Goal: Task Accomplishment & Management: Manage account settings

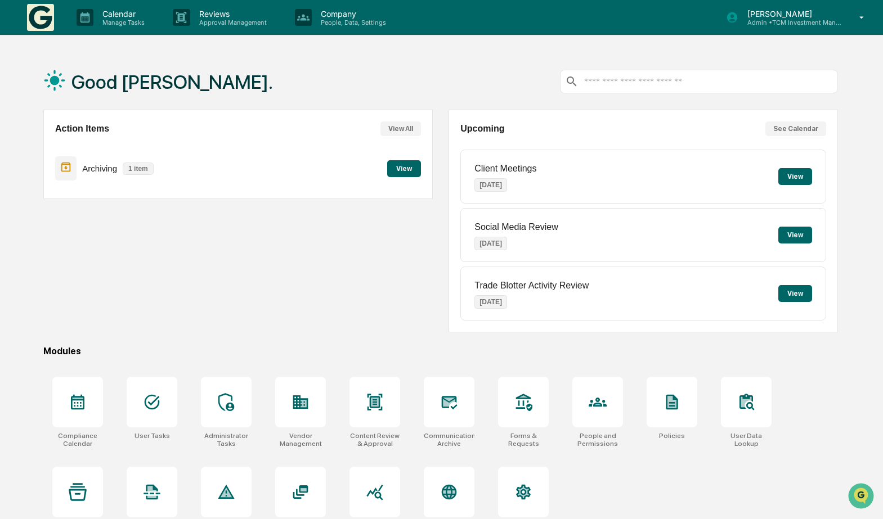
click at [400, 166] on button "View" at bounding box center [404, 168] width 34 height 17
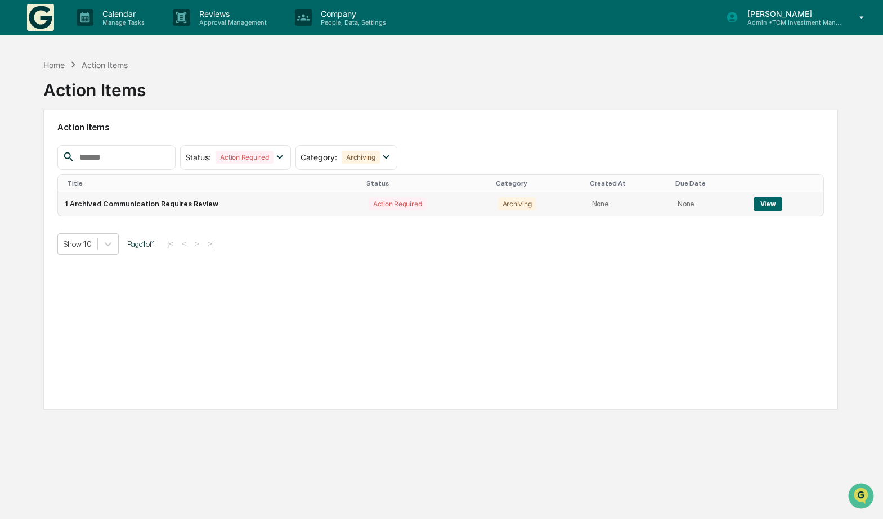
click at [763, 200] on button "View" at bounding box center [767, 204] width 29 height 15
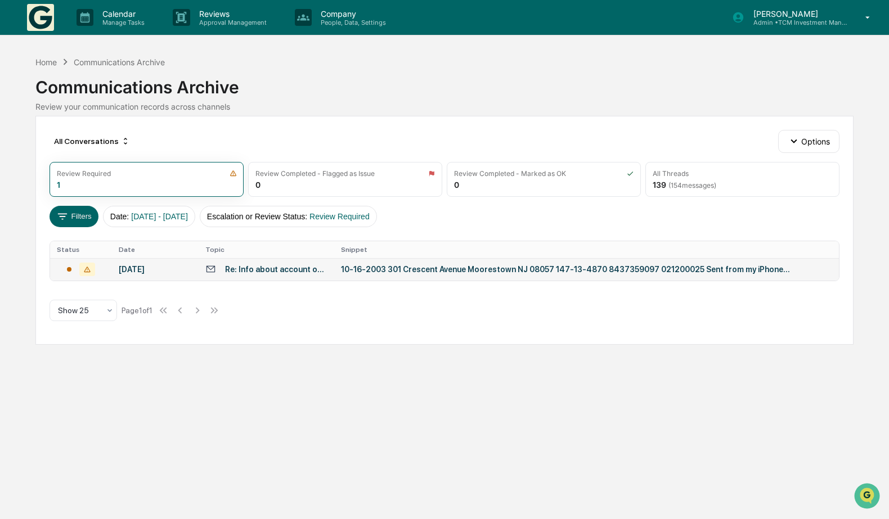
click at [514, 278] on td "[DATE] [STREET_ADDRESS] 147-13-4870 8437359097 021200025 Sent from my iPhone On…" at bounding box center [586, 269] width 505 height 23
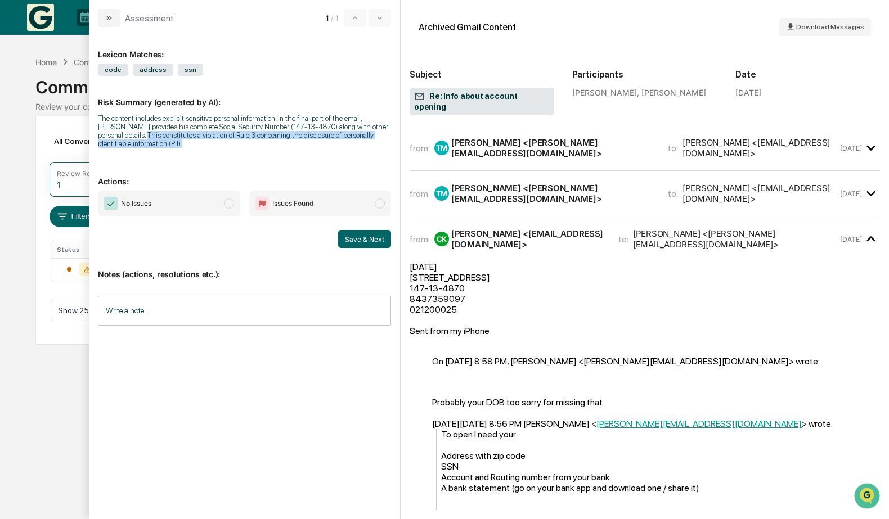
drag, startPoint x: 120, startPoint y: 134, endPoint x: 235, endPoint y: 141, distance: 115.5
click at [235, 141] on div "The content includes explicit sensitive personal information. In the final part…" at bounding box center [244, 131] width 293 height 34
copy div "This constitutes a violation of Rule 3 concerning the disclosure of personally …"
click at [211, 138] on div "The content includes explicit sensitive personal information. In the final part…" at bounding box center [244, 131] width 293 height 34
drag, startPoint x: 120, startPoint y: 134, endPoint x: 151, endPoint y: 142, distance: 31.4
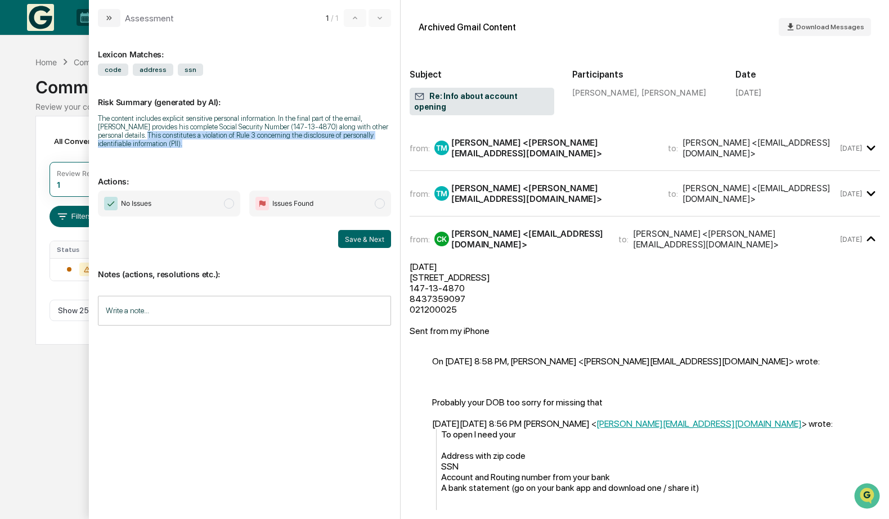
click at [151, 142] on div "The content includes explicit sensitive personal information. In the final part…" at bounding box center [244, 131] width 293 height 34
copy div "This constitutes a violation of Rule 3 concerning the disclosure of personally …"
click at [236, 133] on div "The content includes explicit sensitive personal information. In the final part…" at bounding box center [244, 131] width 293 height 34
click at [107, 20] on icon "modal" at bounding box center [107, 18] width 3 height 5
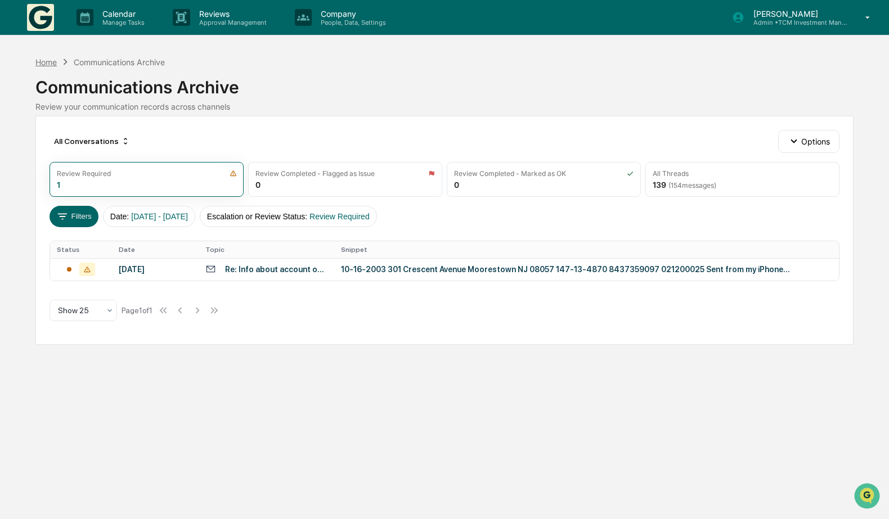
click at [53, 59] on div "Home" at bounding box center [45, 62] width 21 height 10
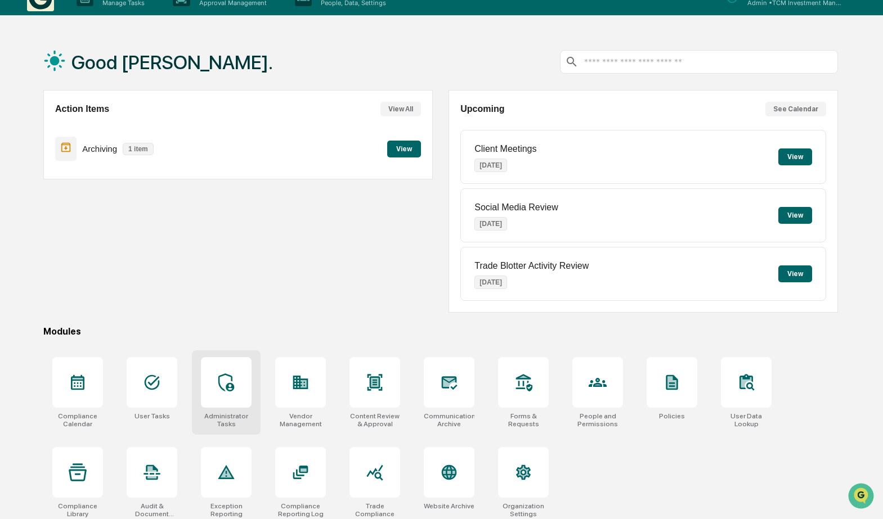
scroll to position [65, 0]
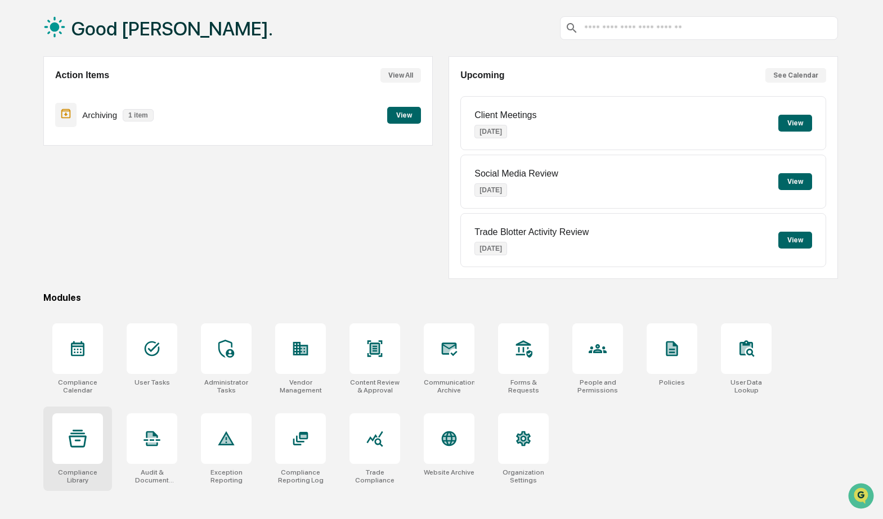
click at [86, 430] on icon at bounding box center [78, 439] width 18 height 18
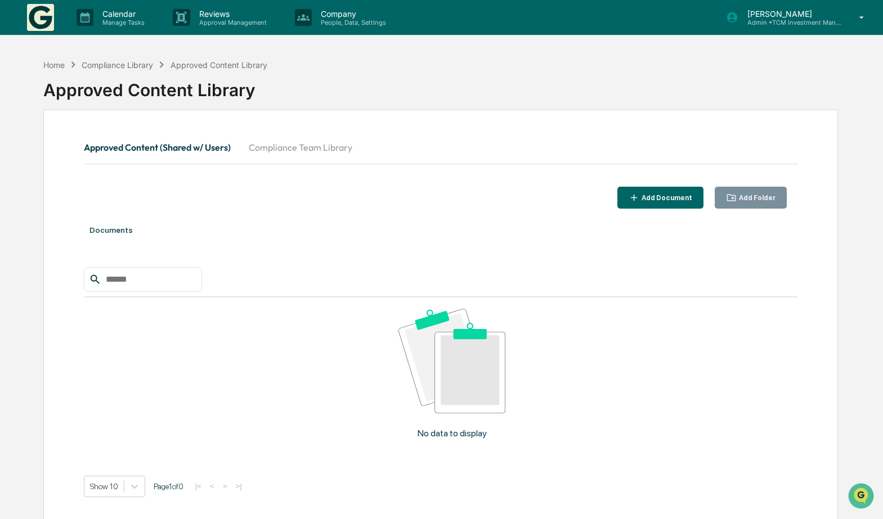
click at [329, 146] on button "Compliance Team Library" at bounding box center [301, 147] width 122 height 27
click at [158, 146] on button "Approved Content (Shared w/ Users)" at bounding box center [162, 147] width 156 height 27
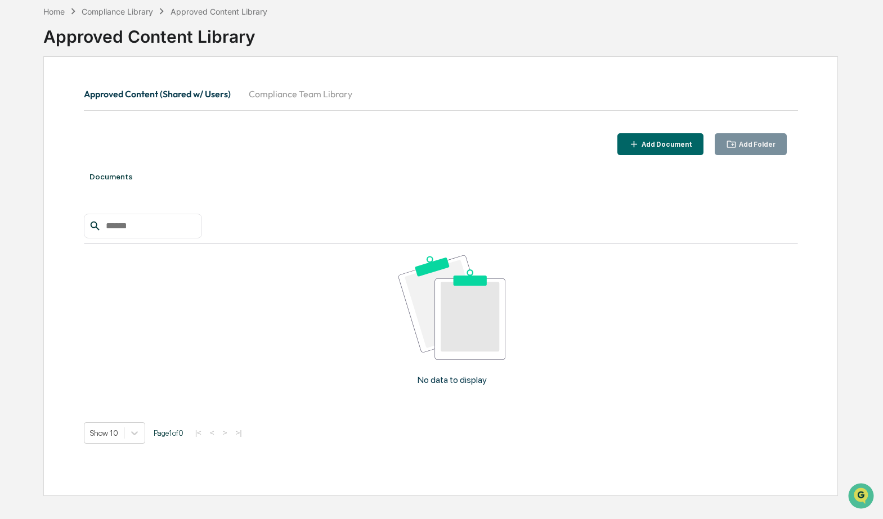
click at [294, 90] on button "Compliance Team Library" at bounding box center [301, 93] width 122 height 27
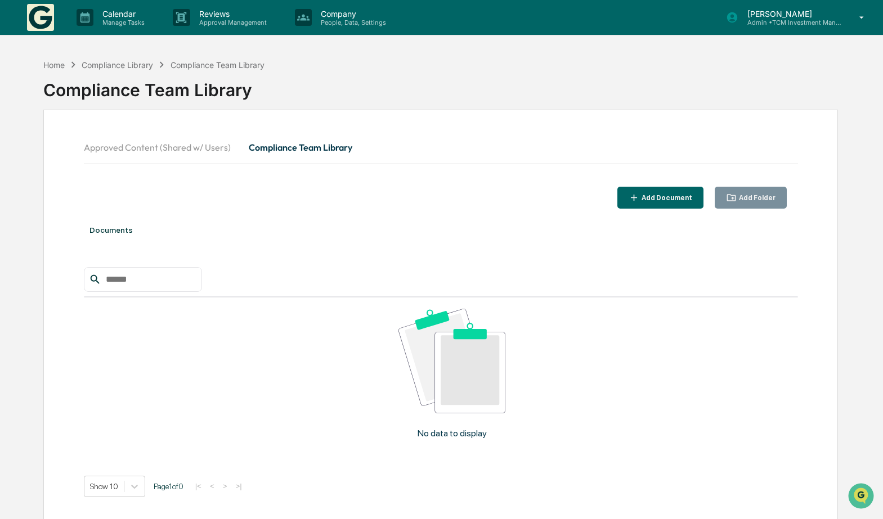
click at [199, 149] on button "Approved Content (Shared w/ Users)" at bounding box center [162, 147] width 156 height 27
click at [56, 59] on div "Home Compliance Library Approved Content Library" at bounding box center [155, 65] width 224 height 12
click at [57, 68] on div "Home" at bounding box center [53, 65] width 21 height 10
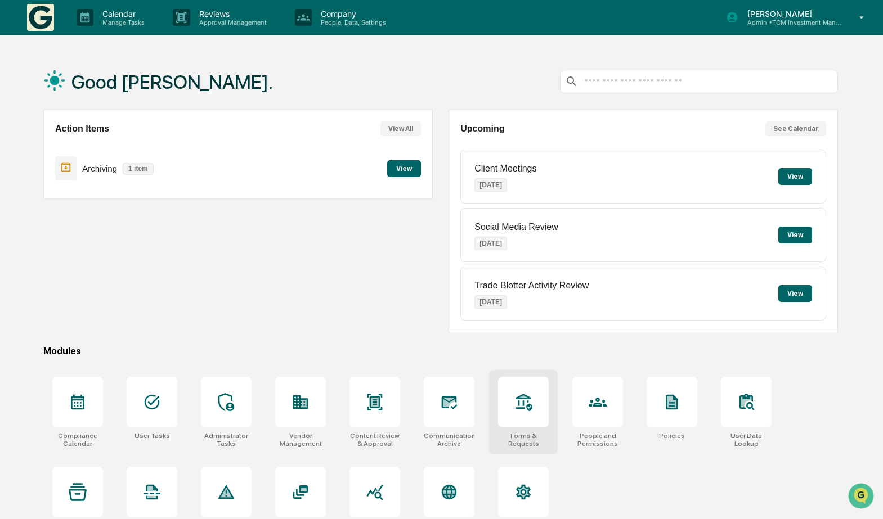
scroll to position [65, 0]
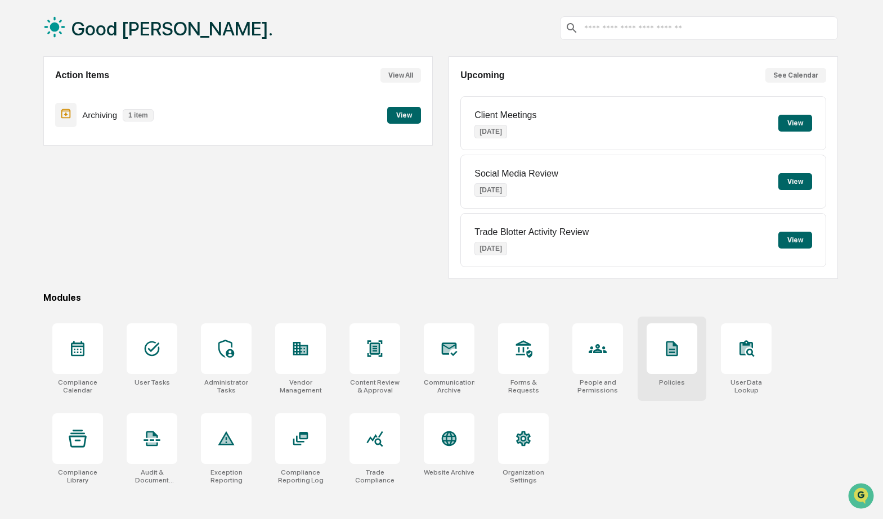
click at [683, 346] on div at bounding box center [671, 348] width 51 height 51
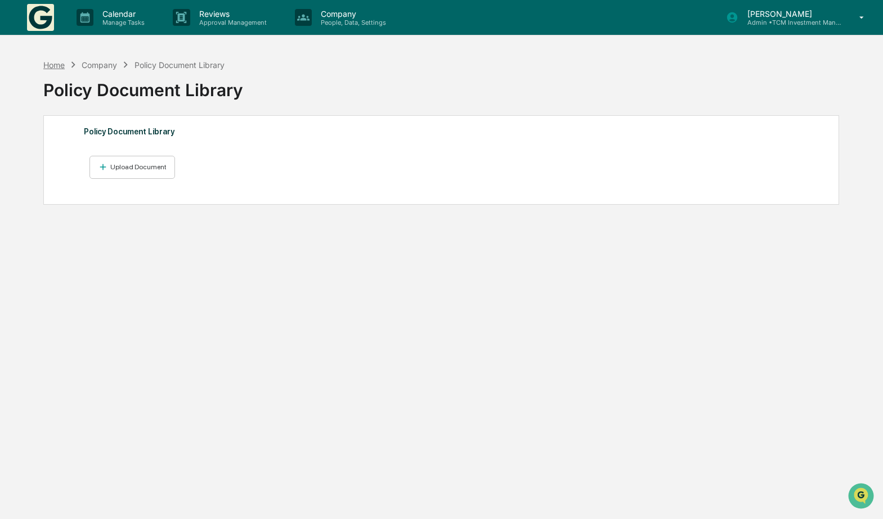
click at [51, 68] on div "Home" at bounding box center [53, 65] width 21 height 10
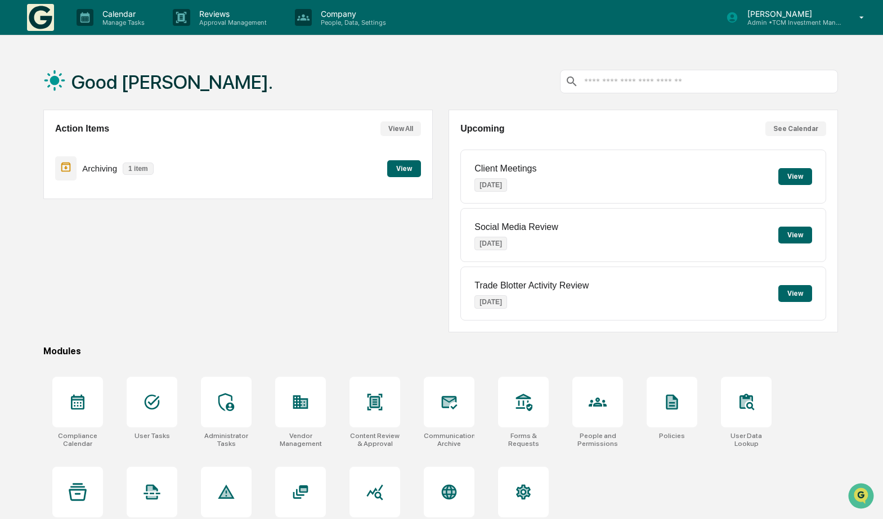
click at [665, 85] on input "text" at bounding box center [708, 82] width 250 height 11
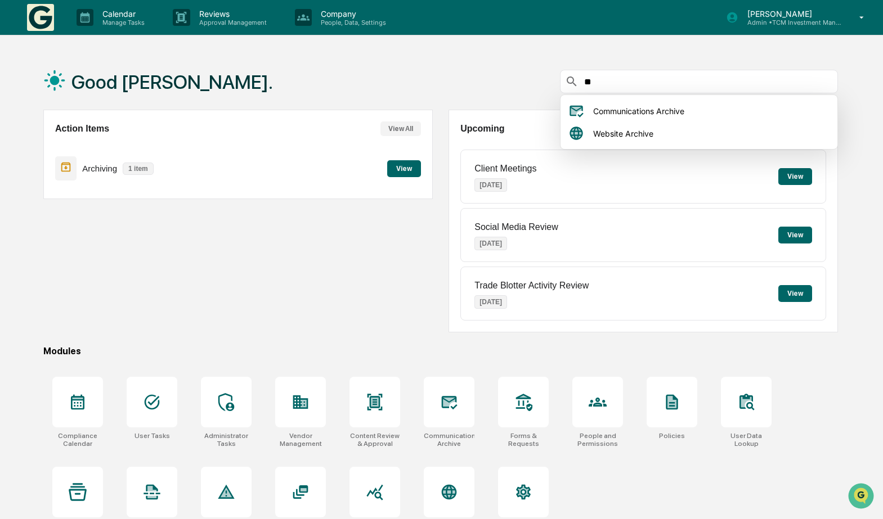
type input "*"
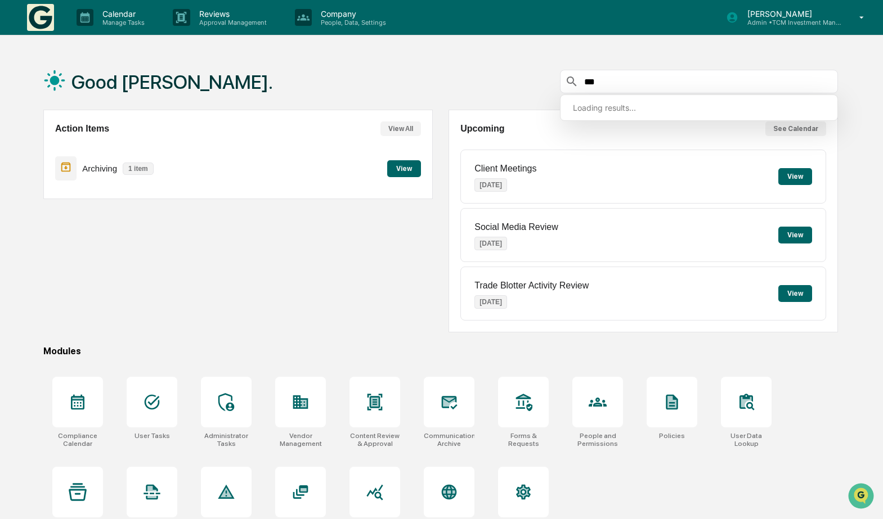
type input "****"
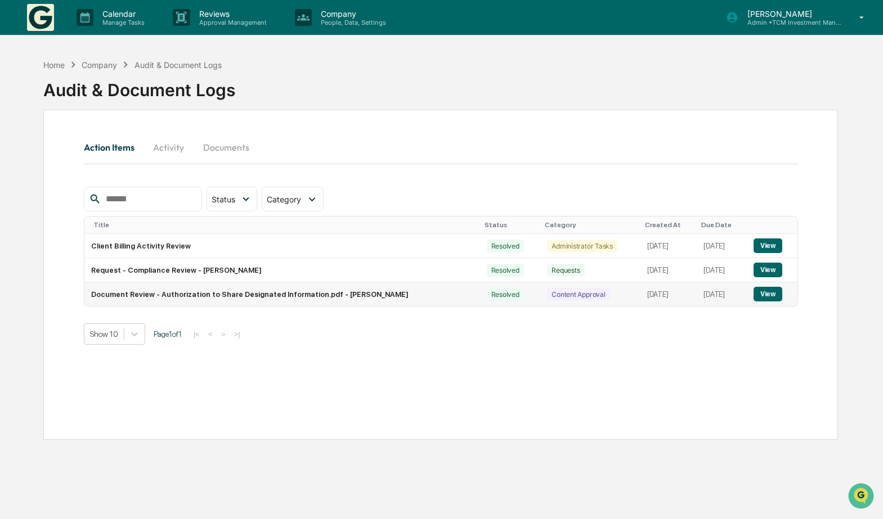
click at [763, 291] on button "View" at bounding box center [767, 294] width 29 height 15
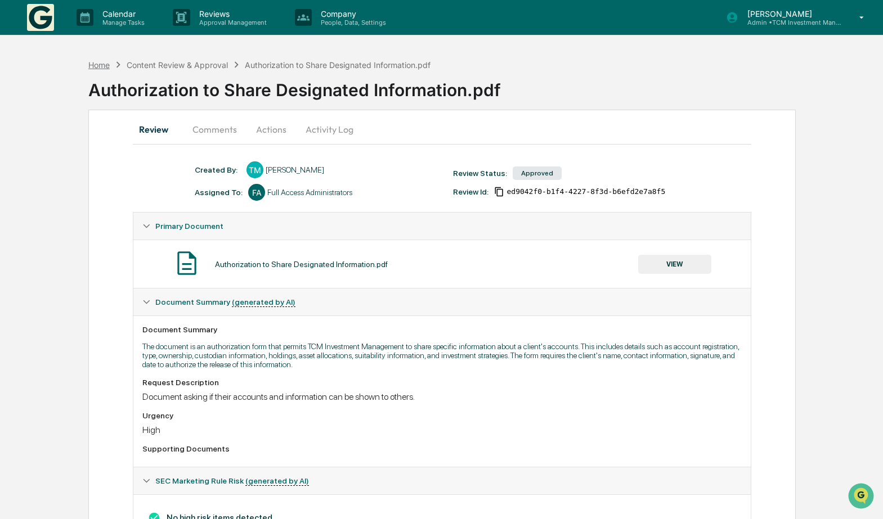
click at [102, 68] on div "Home" at bounding box center [98, 65] width 21 height 10
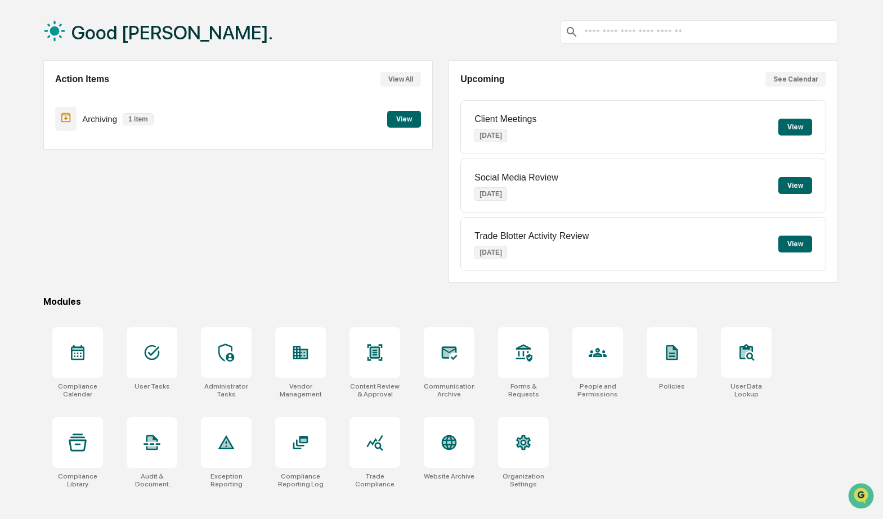
scroll to position [65, 0]
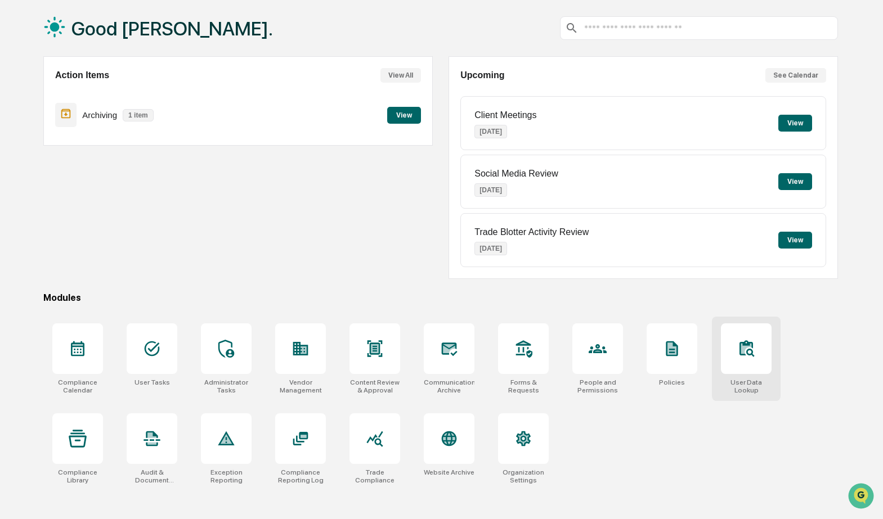
click at [740, 340] on icon at bounding box center [746, 347] width 14 height 15
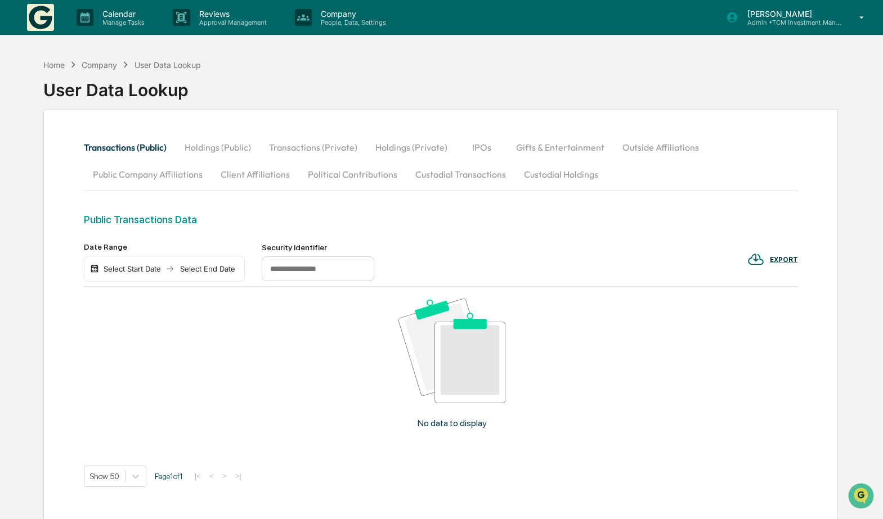
click at [240, 145] on button "Holdings (Public)" at bounding box center [218, 147] width 84 height 27
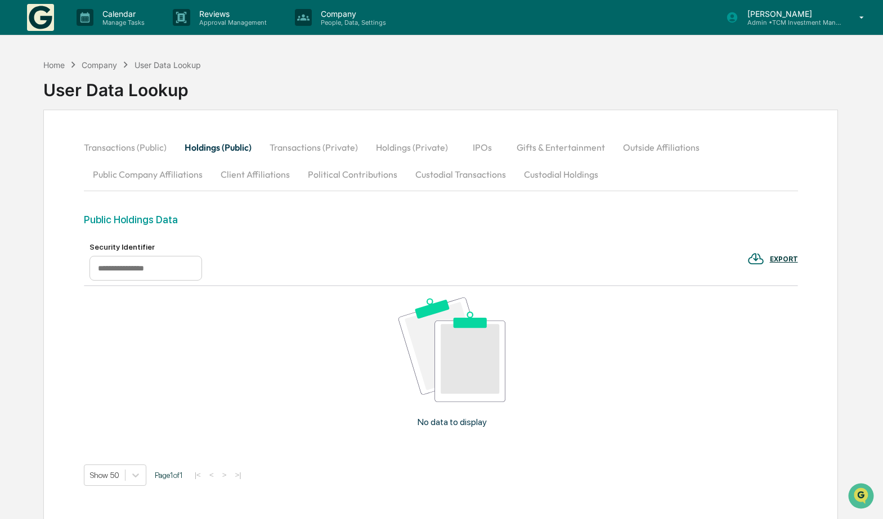
click at [310, 147] on button "Transactions (Private)" at bounding box center [313, 147] width 106 height 27
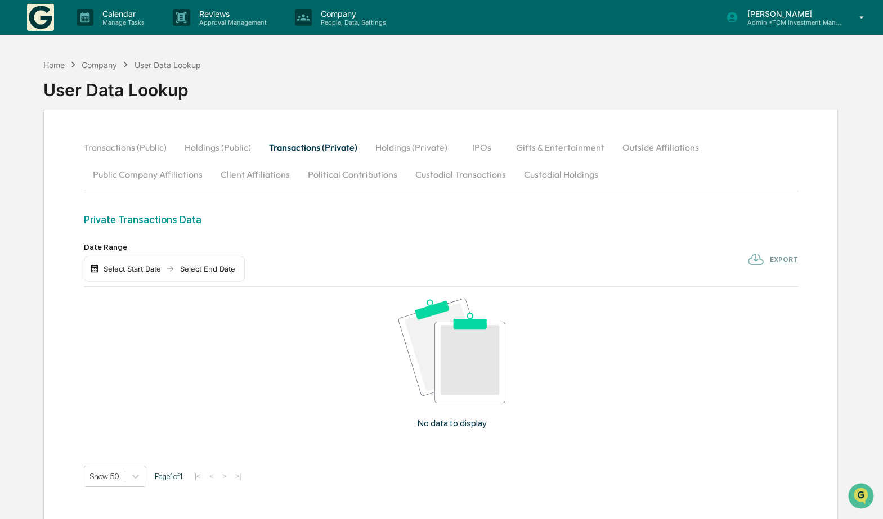
click at [410, 146] on button "Holdings (Private)" at bounding box center [411, 147] width 90 height 27
click at [474, 143] on button "IPOs" at bounding box center [482, 147] width 51 height 27
click at [541, 145] on button "Gifts & Entertainment" at bounding box center [560, 147] width 106 height 27
click at [648, 146] on button "Outside Affiliations" at bounding box center [661, 147] width 95 height 27
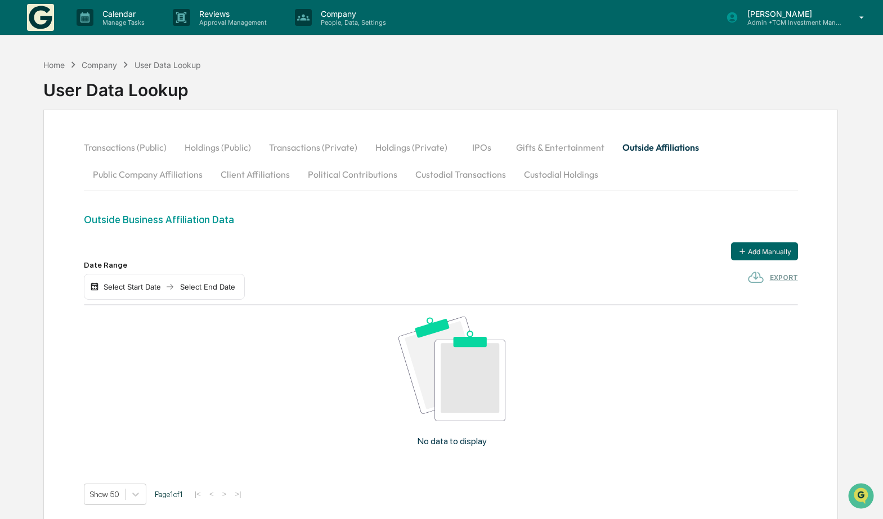
drag, startPoint x: 187, startPoint y: 172, endPoint x: 280, endPoint y: 174, distance: 92.3
click at [188, 173] on button "Public Company Affiliations" at bounding box center [148, 174] width 128 height 27
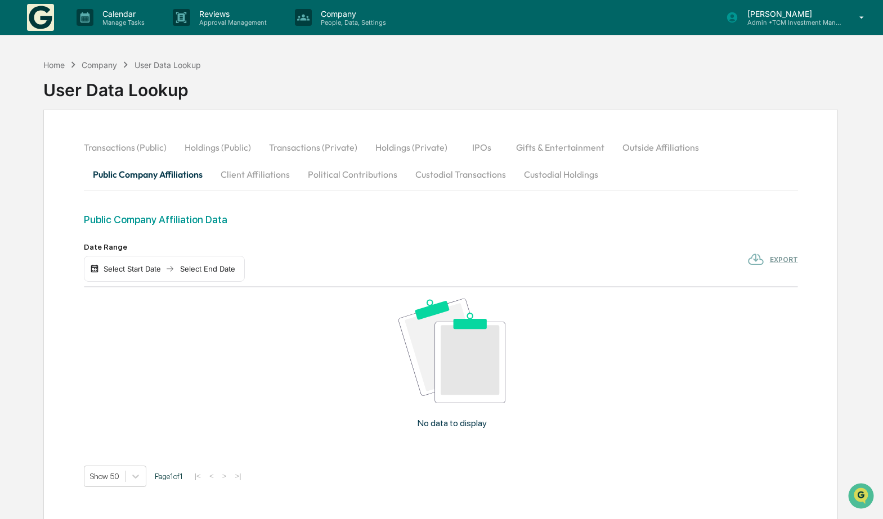
click at [273, 172] on button "Client Affiliations" at bounding box center [255, 174] width 87 height 27
click at [329, 173] on button "Political Contributions" at bounding box center [352, 174] width 107 height 27
click at [455, 172] on button "Custodial Transactions" at bounding box center [460, 174] width 109 height 27
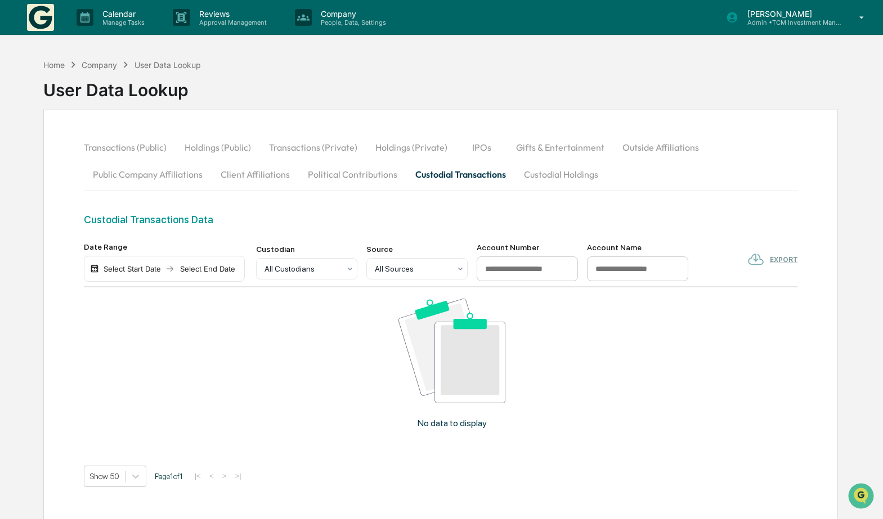
click at [557, 176] on button "Custodial Holdings" at bounding box center [561, 174] width 92 height 27
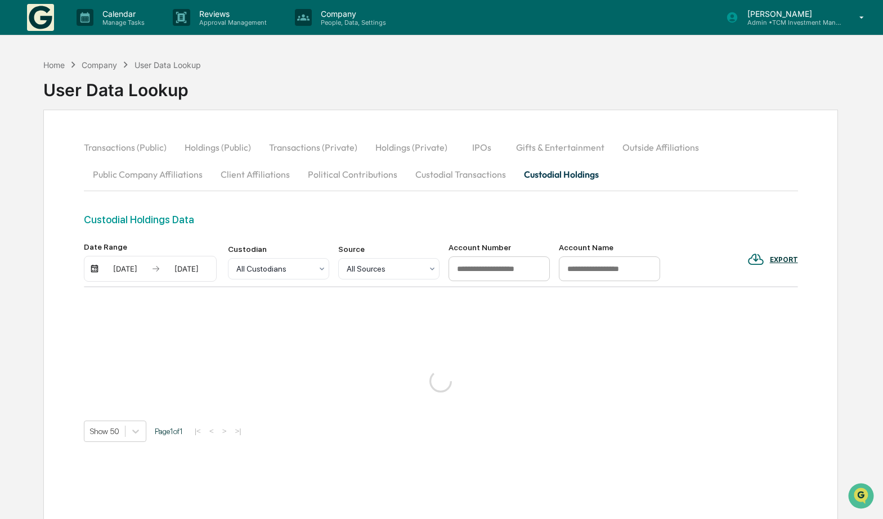
click at [154, 149] on button "Transactions (Public)" at bounding box center [130, 147] width 92 height 27
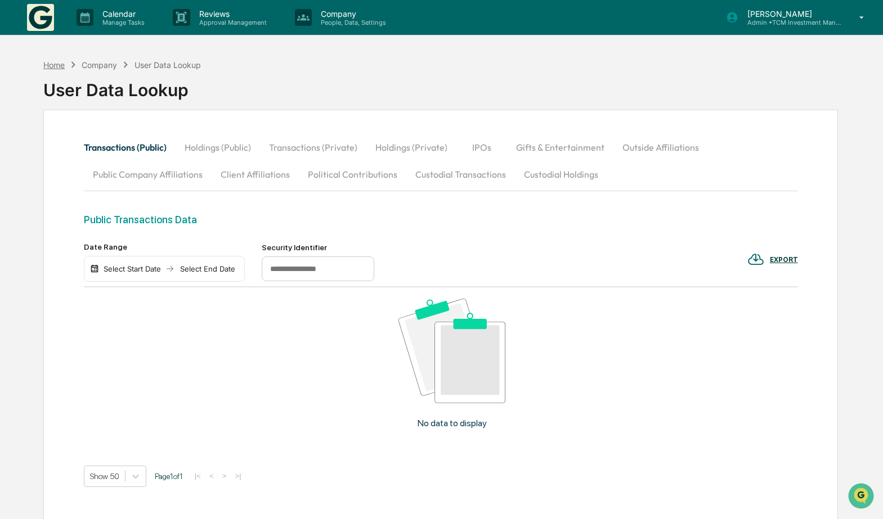
click at [58, 64] on div "Home" at bounding box center [53, 65] width 21 height 10
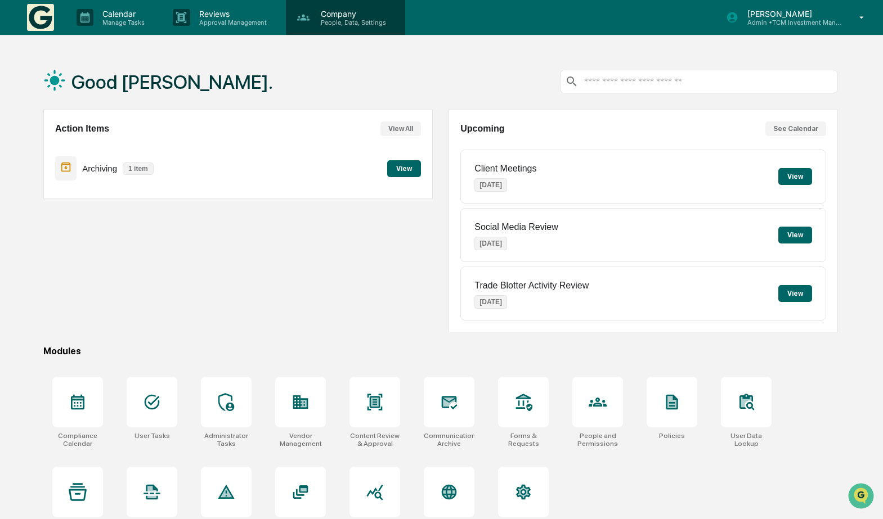
click at [344, 14] on p "Company" at bounding box center [352, 14] width 80 height 10
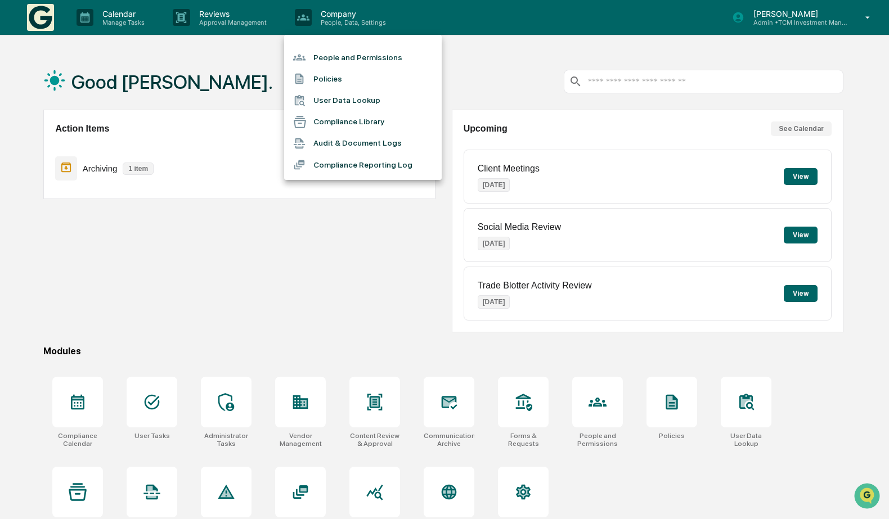
click at [359, 124] on li "Compliance Library" at bounding box center [363, 121] width 158 height 21
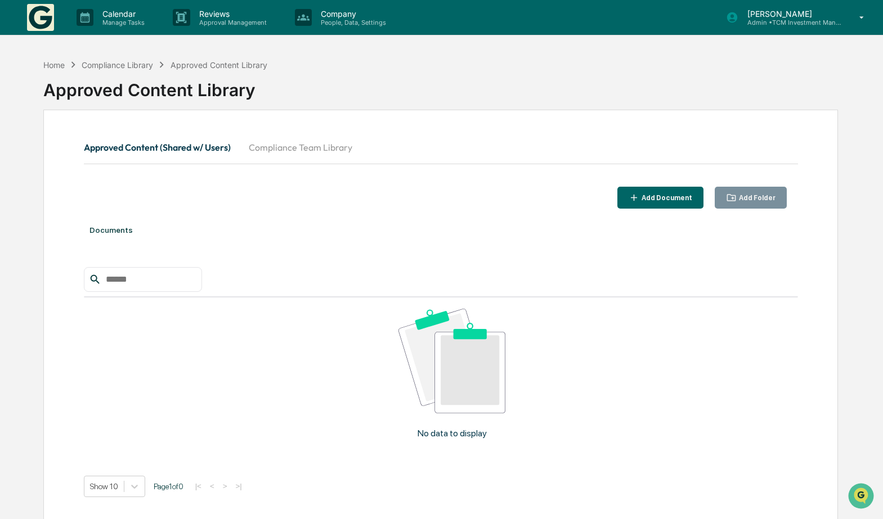
scroll to position [65, 0]
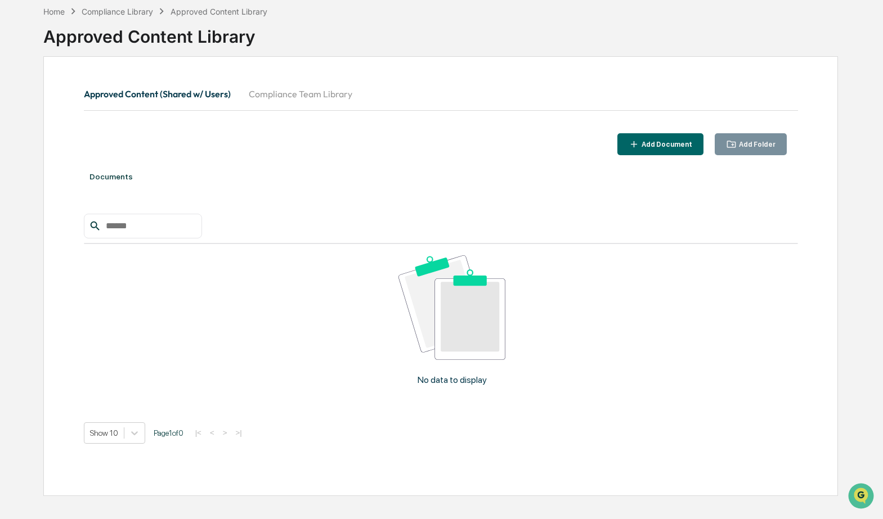
click at [329, 85] on button "Compliance Team Library" at bounding box center [301, 93] width 122 height 27
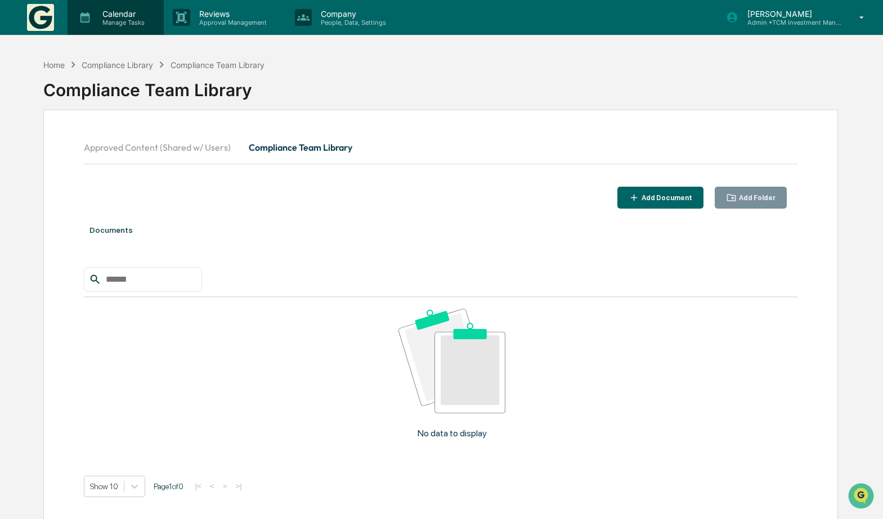
click at [121, 20] on p "Manage Tasks" at bounding box center [121, 23] width 57 height 8
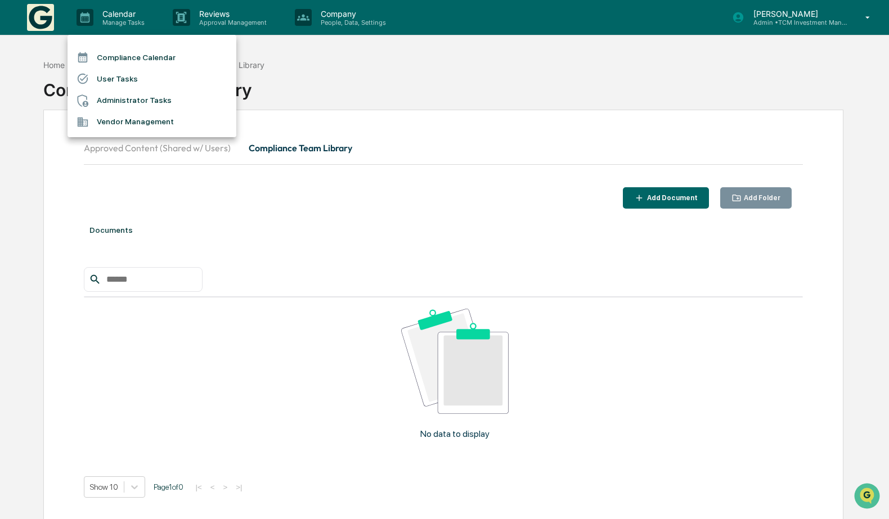
click at [152, 119] on li "Vendor Management" at bounding box center [152, 121] width 169 height 21
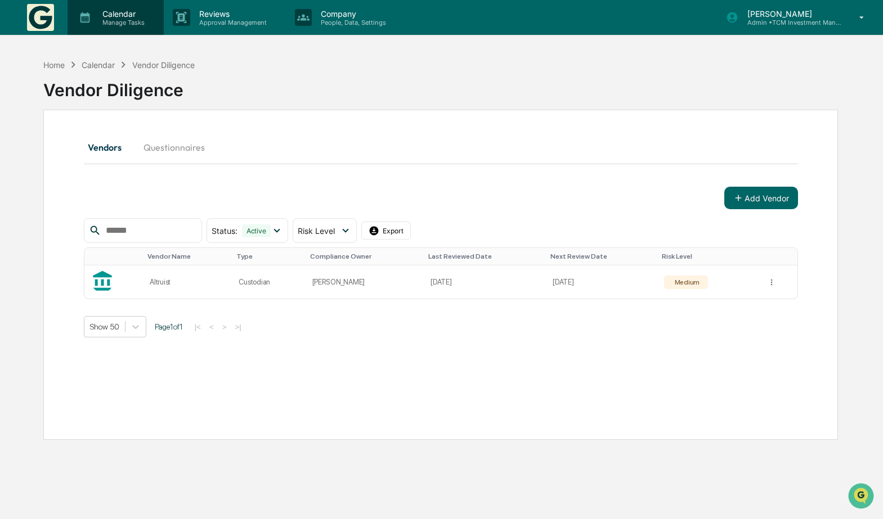
click at [120, 16] on p "Calendar" at bounding box center [121, 14] width 57 height 10
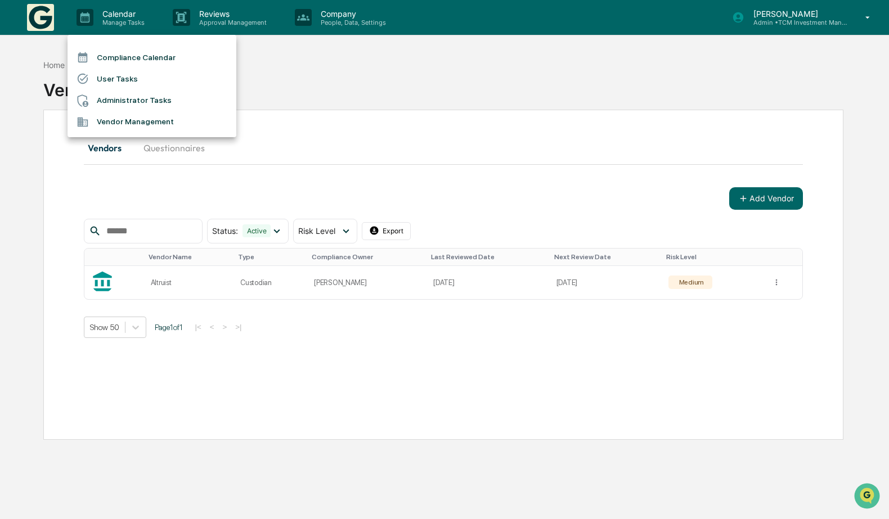
click at [136, 78] on li "User Tasks" at bounding box center [152, 78] width 169 height 21
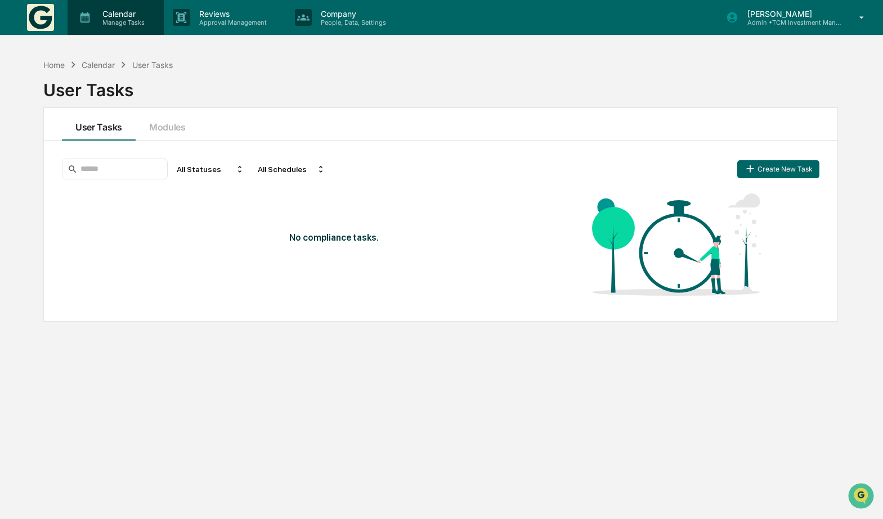
click at [122, 20] on p "Manage Tasks" at bounding box center [121, 23] width 57 height 8
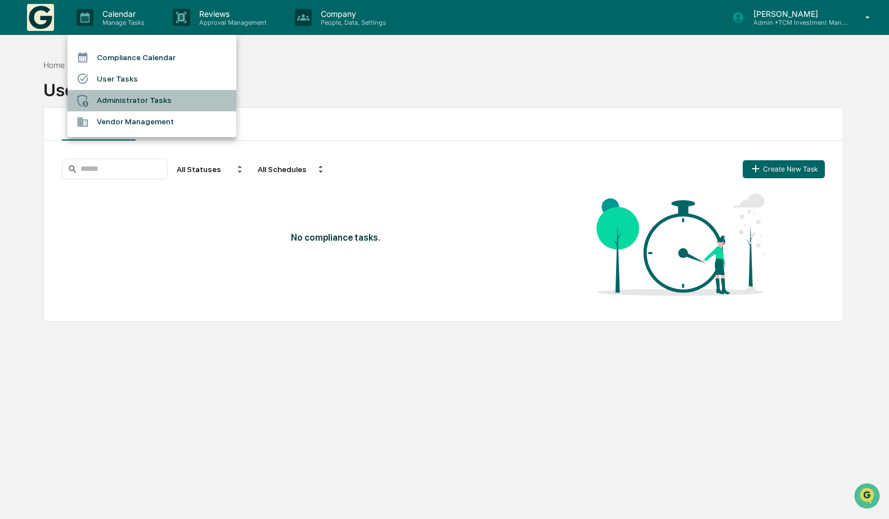
click at [130, 94] on li "Administrator Tasks" at bounding box center [152, 100] width 169 height 21
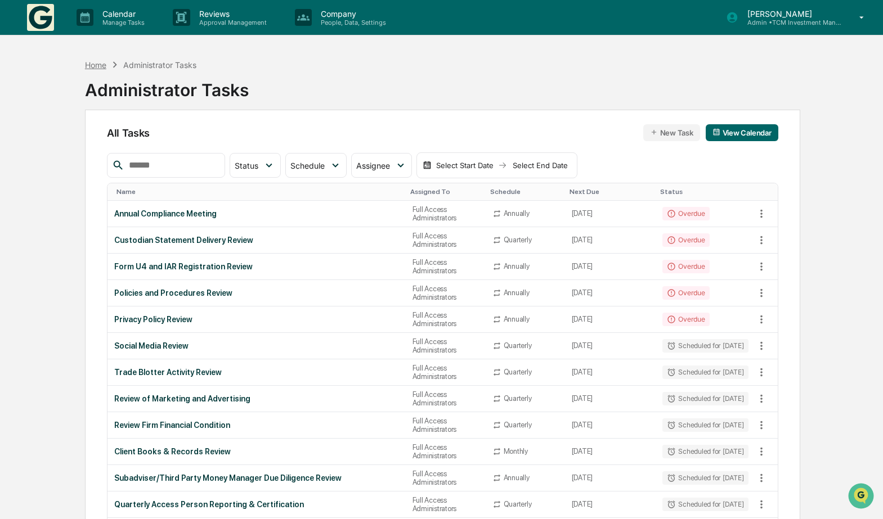
click at [99, 63] on div "Home" at bounding box center [95, 65] width 21 height 10
